Goal: Entertainment & Leisure: Browse casually

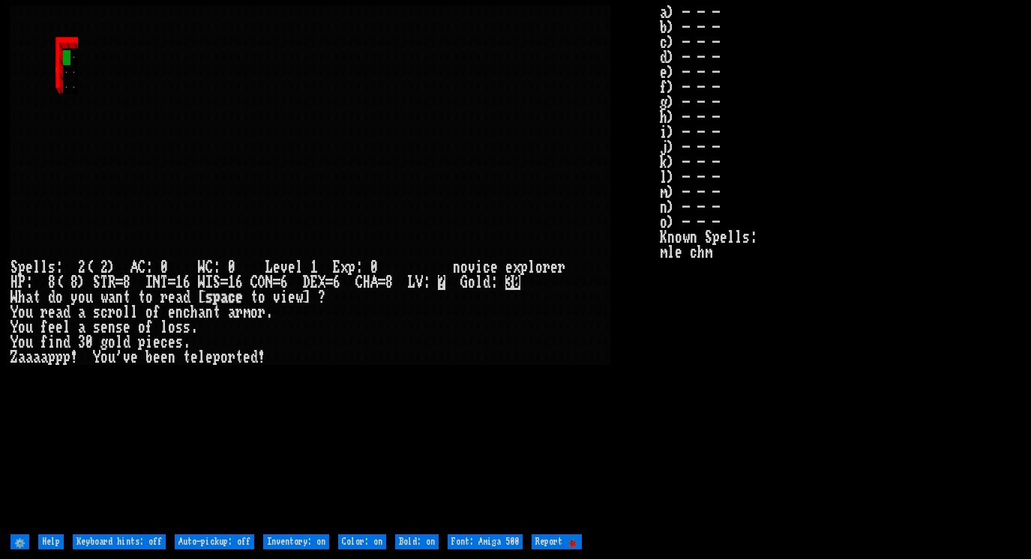
click at [933, 190] on stats "a) - - - b) - - - c) - - - d) - - - e) - - - f) - - - g) - - - h) - - - i) - - …" at bounding box center [840, 267] width 361 height 525
